Goal: Navigation & Orientation: Find specific page/section

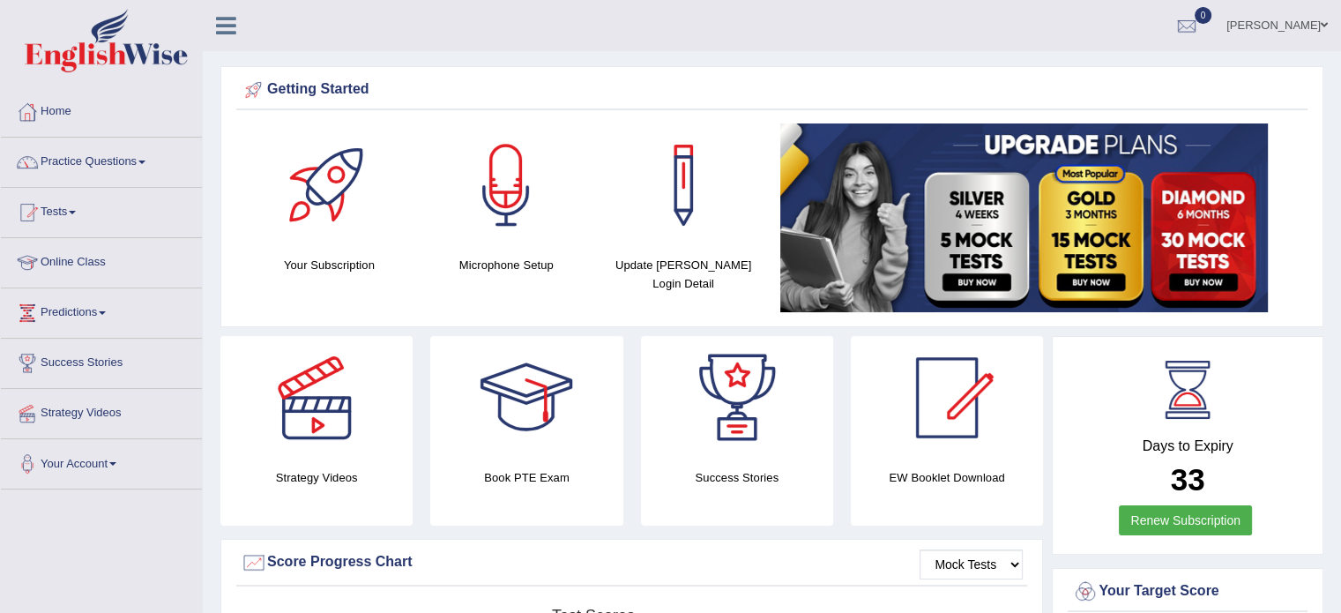
drag, startPoint x: 0, startPoint y: 0, endPoint x: 829, endPoint y: 20, distance: 829.0
click at [829, 20] on ul "Sarah Combong Toggle navigation Username: sarahc Access Type: Online Subscripti…" at bounding box center [942, 25] width 797 height 50
click at [65, 266] on link "Online Class" at bounding box center [101, 260] width 201 height 44
click at [65, 266] on link "Online Class" at bounding box center [99, 260] width 197 height 44
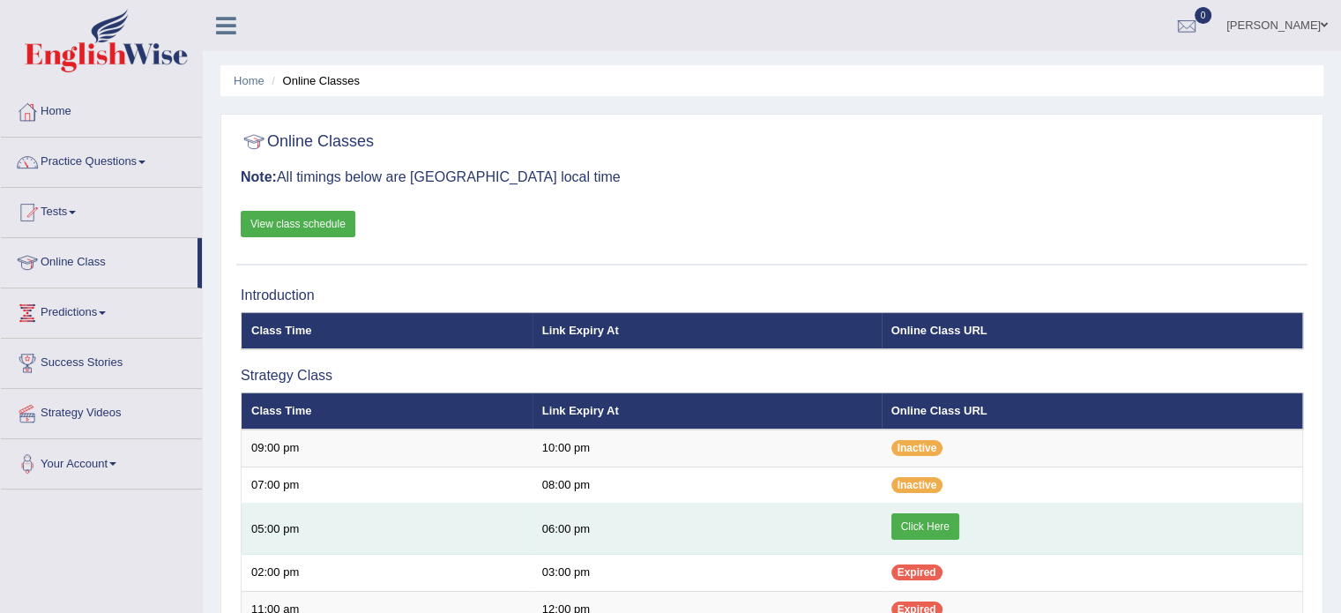
click at [938, 523] on link "Click Here" at bounding box center [925, 526] width 68 height 26
